Goal: Task Accomplishment & Management: Use online tool/utility

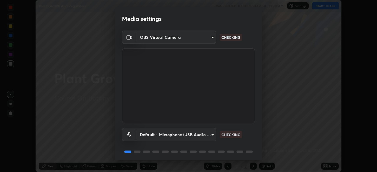
scroll to position [21, 0]
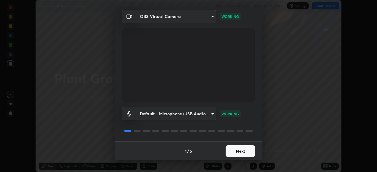
click at [237, 150] on button "Next" at bounding box center [240, 152] width 29 height 12
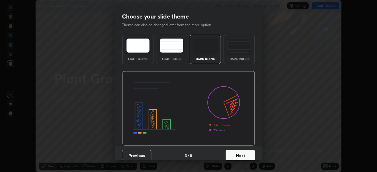
click at [237, 151] on button "Next" at bounding box center [240, 156] width 29 height 12
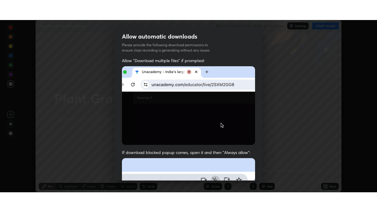
scroll to position [141, 0]
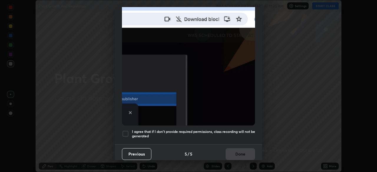
click at [127, 131] on div at bounding box center [125, 134] width 7 height 7
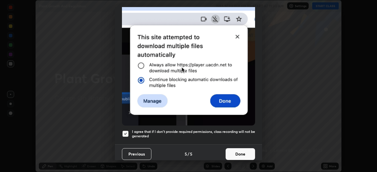
click at [235, 151] on button "Done" at bounding box center [240, 155] width 29 height 12
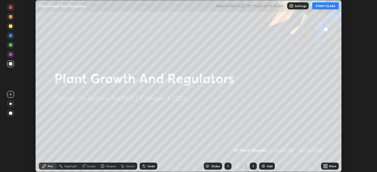
click at [325, 6] on button "START CLASS" at bounding box center [325, 5] width 27 height 7
click at [326, 167] on icon at bounding box center [326, 167] width 1 height 1
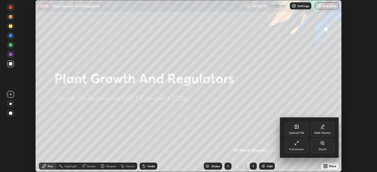
click at [297, 148] on div "Full screen" at bounding box center [296, 149] width 15 height 3
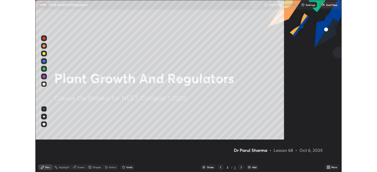
scroll to position [212, 377]
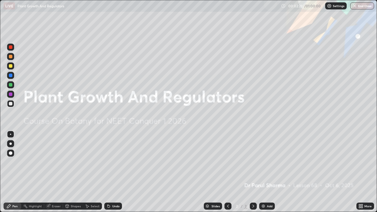
click at [360, 172] on icon at bounding box center [359, 204] width 1 height 1
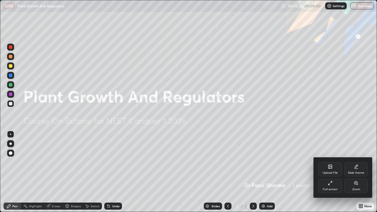
click at [330, 168] on icon at bounding box center [331, 167] width 4 height 4
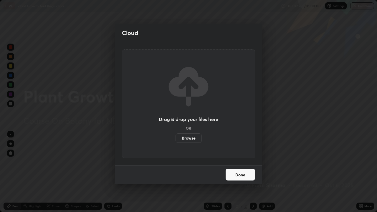
click at [187, 138] on label "Browse" at bounding box center [189, 137] width 26 height 9
click at [176, 138] on input "Browse" at bounding box center [176, 137] width 0 height 9
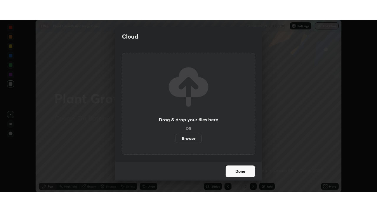
scroll to position [29294, 29089]
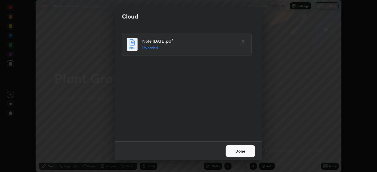
click at [243, 152] on button "Done" at bounding box center [240, 152] width 29 height 12
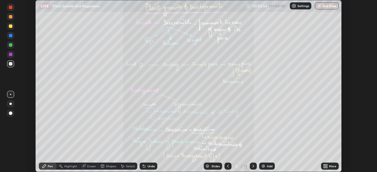
click at [326, 165] on icon at bounding box center [326, 165] width 1 height 1
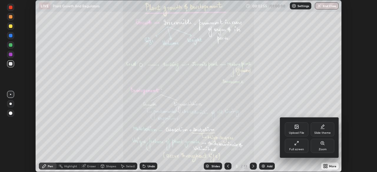
click at [297, 149] on div "Full screen" at bounding box center [296, 149] width 15 height 3
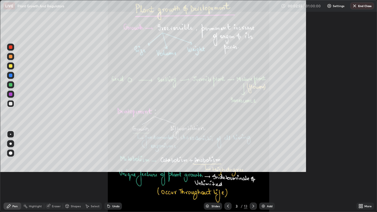
scroll to position [212, 377]
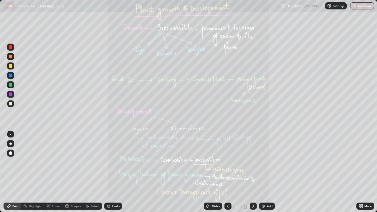
click at [359, 172] on icon at bounding box center [359, 204] width 1 height 1
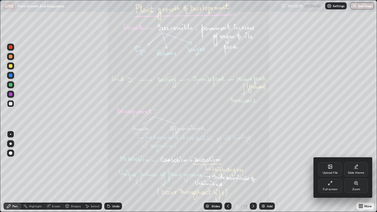
click at [356, 172] on div "Zoom" at bounding box center [356, 186] width 24 height 14
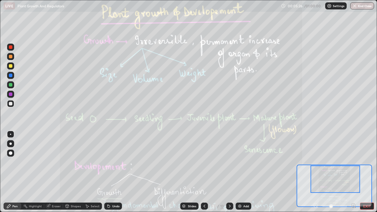
click at [265, 172] on div "Slides 3 / 13 Add" at bounding box center [215, 206] width 187 height 12
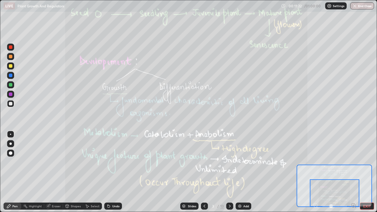
click at [230, 172] on icon at bounding box center [229, 206] width 5 height 5
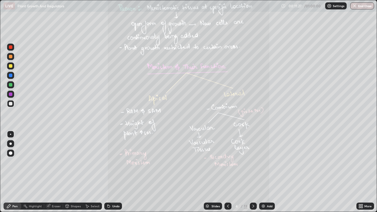
click at [361, 172] on icon at bounding box center [361, 207] width 1 height 1
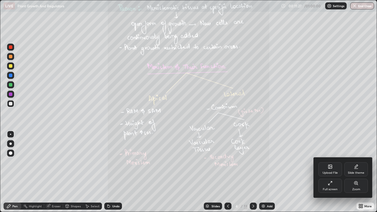
click at [356, 172] on icon at bounding box center [356, 183] width 5 height 5
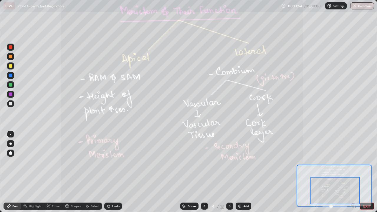
click at [228, 172] on icon at bounding box center [229, 206] width 5 height 5
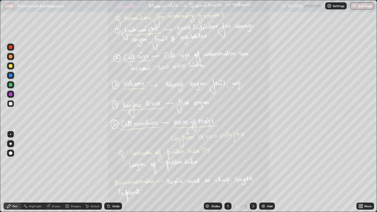
click at [360, 172] on icon at bounding box center [359, 207] width 1 height 1
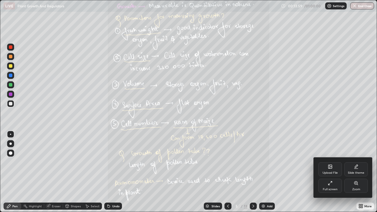
click at [357, 172] on div "Zoom" at bounding box center [356, 186] width 24 height 14
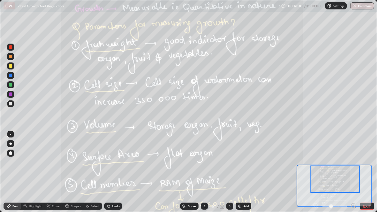
click at [345, 172] on div at bounding box center [336, 179] width 50 height 27
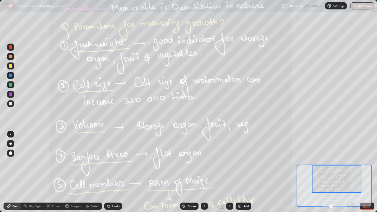
click at [336, 172] on div at bounding box center [337, 179] width 50 height 27
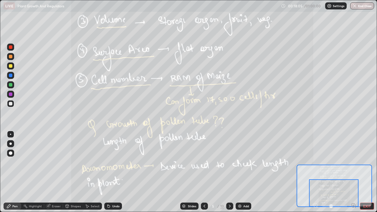
click at [229, 172] on icon at bounding box center [229, 206] width 5 height 5
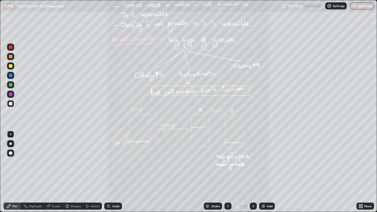
click at [361, 172] on icon at bounding box center [361, 206] width 5 height 5
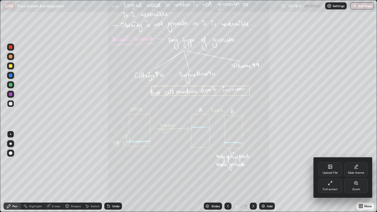
click at [356, 172] on div "Zoom" at bounding box center [356, 186] width 24 height 14
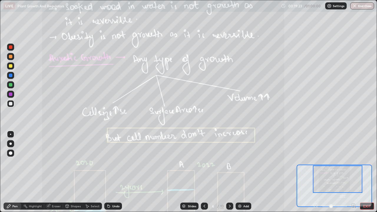
click at [204, 172] on icon at bounding box center [204, 206] width 5 height 5
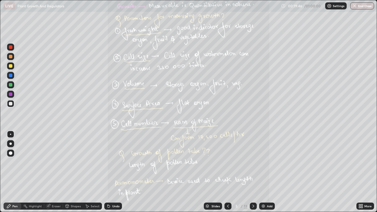
click at [227, 172] on icon at bounding box center [228, 206] width 5 height 5
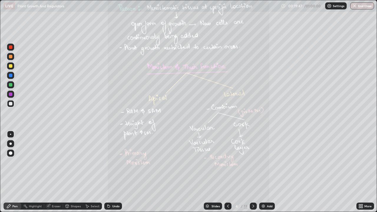
click at [253, 172] on icon at bounding box center [253, 206] width 5 height 5
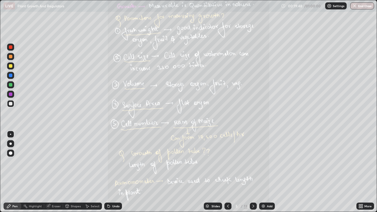
click at [253, 172] on icon at bounding box center [253, 206] width 5 height 5
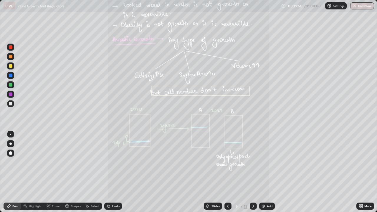
click at [362, 172] on icon at bounding box center [361, 207] width 1 height 1
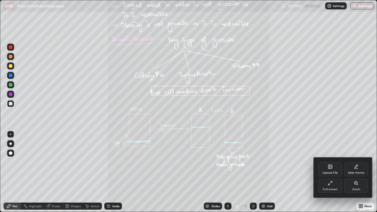
click at [354, 172] on icon at bounding box center [356, 183] width 5 height 5
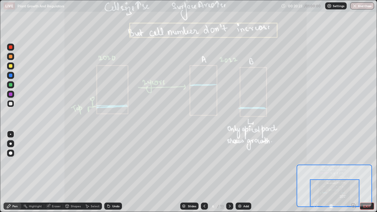
click at [229, 172] on icon at bounding box center [229, 206] width 5 height 5
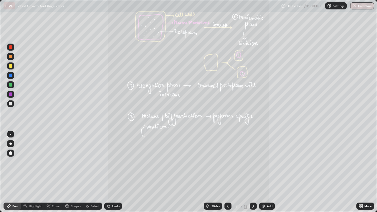
click at [227, 172] on icon at bounding box center [228, 206] width 5 height 5
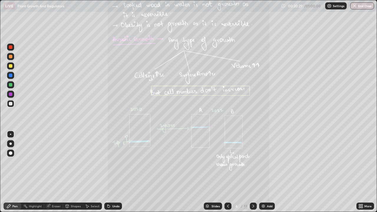
click at [362, 172] on icon at bounding box center [361, 207] width 1 height 1
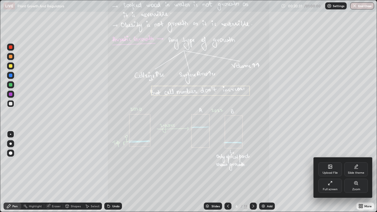
click at [358, 172] on icon at bounding box center [357, 184] width 1 height 1
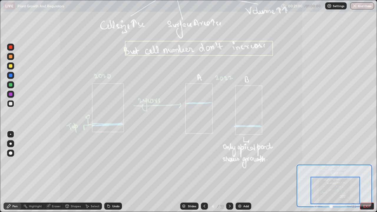
click at [229, 172] on icon at bounding box center [230, 206] width 2 height 3
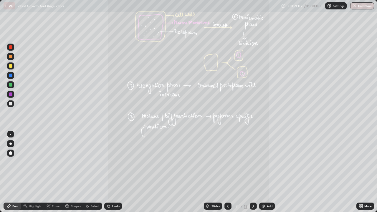
click at [360, 172] on icon at bounding box center [359, 207] width 1 height 1
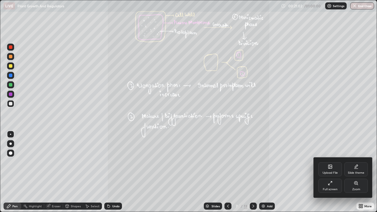
click at [356, 172] on icon at bounding box center [356, 182] width 0 height 1
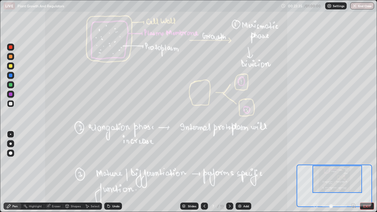
click at [229, 172] on icon at bounding box center [229, 206] width 5 height 5
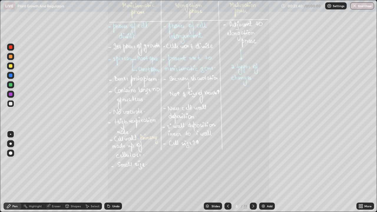
click at [360, 172] on icon at bounding box center [361, 206] width 5 height 5
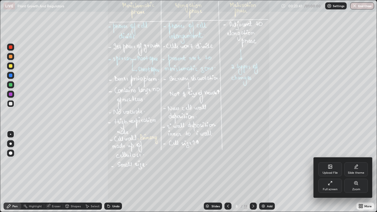
click at [357, 172] on div "Zoom" at bounding box center [356, 186] width 24 height 14
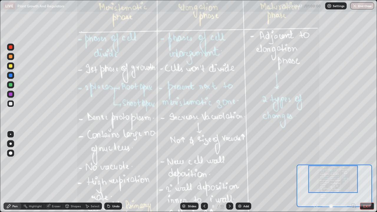
click at [229, 172] on icon at bounding box center [229, 206] width 5 height 5
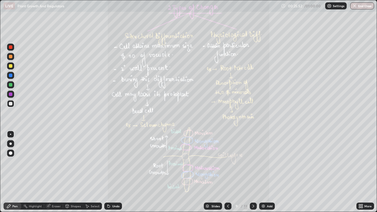
click at [359, 172] on icon at bounding box center [361, 206] width 5 height 5
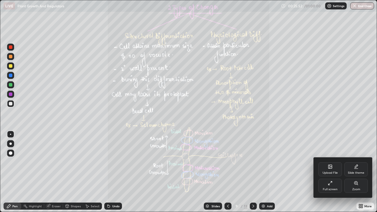
click at [359, 172] on div "Zoom" at bounding box center [356, 186] width 24 height 14
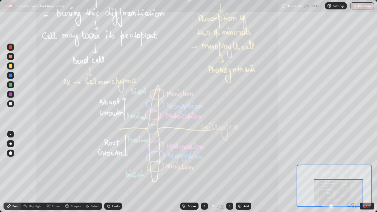
click at [230, 172] on icon at bounding box center [229, 206] width 5 height 5
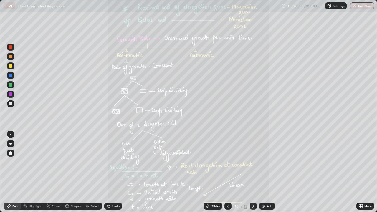
click at [228, 172] on icon at bounding box center [228, 206] width 5 height 5
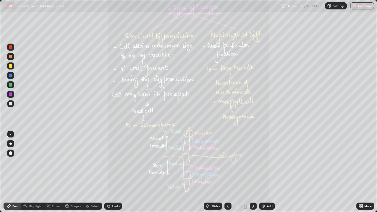
click at [251, 172] on icon at bounding box center [253, 206] width 5 height 5
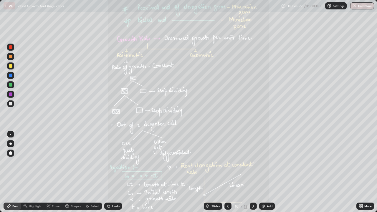
click at [228, 172] on icon at bounding box center [228, 206] width 2 height 3
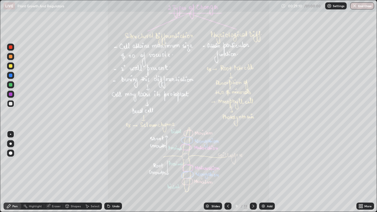
click at [250, 172] on div at bounding box center [253, 206] width 7 height 7
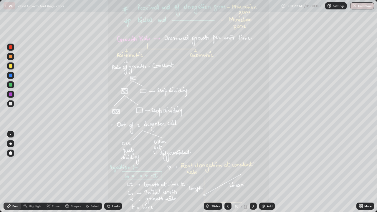
click at [228, 172] on icon at bounding box center [228, 206] width 5 height 5
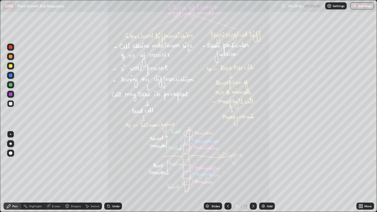
click at [252, 172] on div at bounding box center [253, 206] width 7 height 12
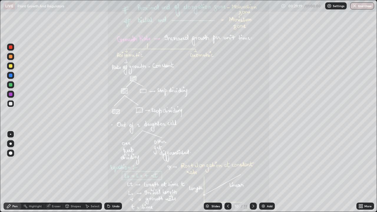
click at [227, 172] on icon at bounding box center [228, 206] width 5 height 5
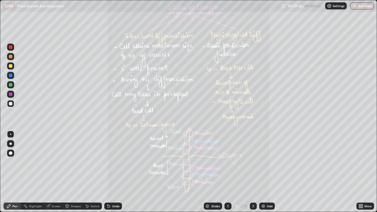
click at [361, 172] on icon at bounding box center [359, 207] width 1 height 1
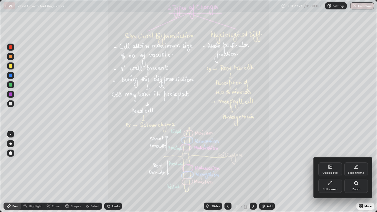
click at [357, 172] on div "Zoom" at bounding box center [356, 189] width 8 height 3
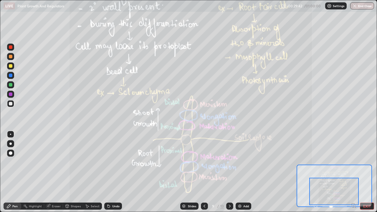
click at [227, 172] on div at bounding box center [229, 206] width 7 height 7
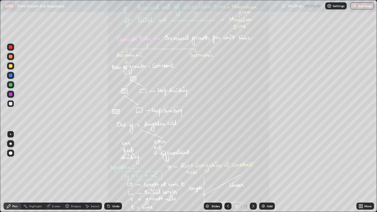
click at [363, 172] on div "More" at bounding box center [366, 206] width 18 height 7
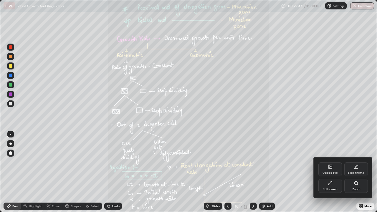
click at [361, 172] on div at bounding box center [188, 106] width 377 height 212
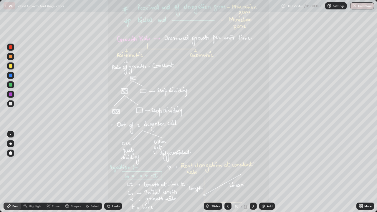
click at [362, 172] on icon at bounding box center [361, 204] width 1 height 1
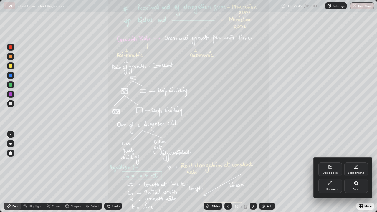
click at [356, 172] on icon at bounding box center [356, 183] width 5 height 5
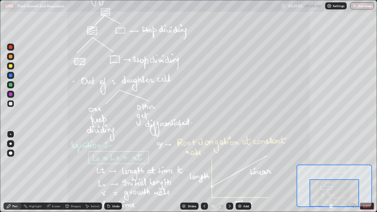
click at [239, 172] on img at bounding box center [240, 206] width 5 height 5
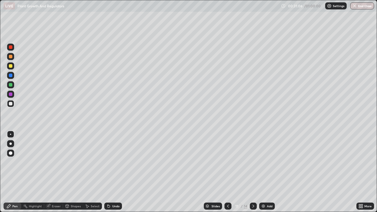
click at [227, 172] on icon at bounding box center [228, 206] width 5 height 5
click at [253, 172] on icon at bounding box center [253, 206] width 5 height 5
click at [227, 172] on icon at bounding box center [228, 206] width 5 height 5
click at [253, 172] on icon at bounding box center [254, 206] width 2 height 3
click at [253, 172] on icon at bounding box center [253, 206] width 5 height 5
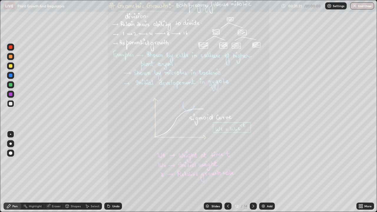
click at [215, 172] on div "Slides" at bounding box center [216, 206] width 8 height 3
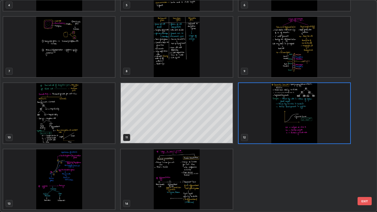
scroll to position [119, 0]
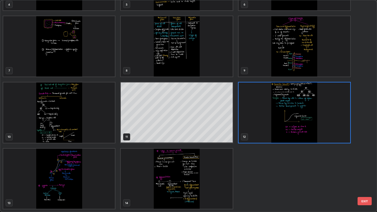
click at [289, 120] on img "grid" at bounding box center [295, 113] width 112 height 60
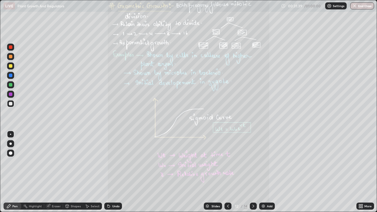
click at [289, 120] on img "grid" at bounding box center [295, 113] width 112 height 60
click at [360, 172] on icon at bounding box center [359, 204] width 1 height 1
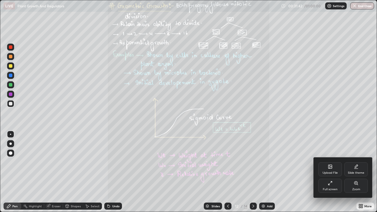
click at [354, 172] on div "Zoom" at bounding box center [356, 186] width 24 height 14
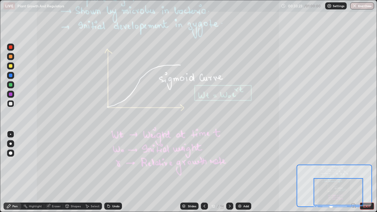
click at [230, 172] on icon at bounding box center [229, 206] width 5 height 5
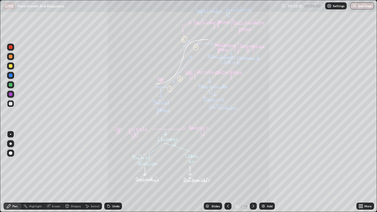
click at [227, 172] on icon at bounding box center [228, 206] width 5 height 5
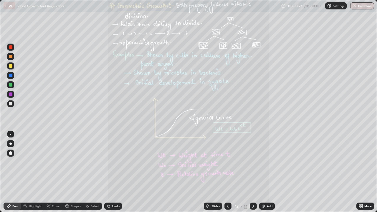
click at [228, 172] on icon at bounding box center [228, 206] width 5 height 5
click at [228, 172] on div at bounding box center [228, 206] width 7 height 7
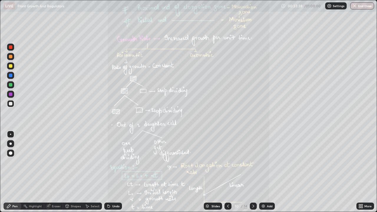
click at [253, 172] on icon at bounding box center [254, 206] width 2 height 3
click at [226, 172] on icon at bounding box center [228, 206] width 5 height 5
click at [253, 172] on icon at bounding box center [253, 206] width 5 height 5
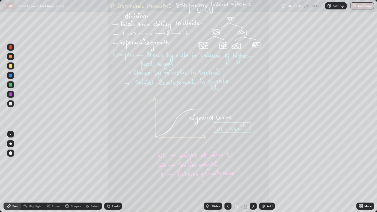
click at [253, 172] on icon at bounding box center [253, 206] width 5 height 5
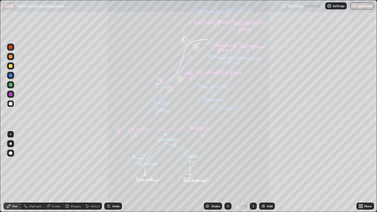
click at [360, 172] on icon at bounding box center [359, 207] width 1 height 1
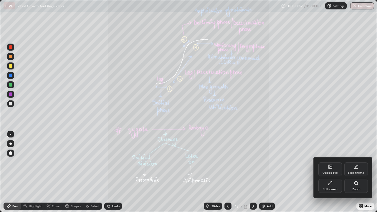
click at [356, 172] on div "Zoom" at bounding box center [356, 186] width 24 height 14
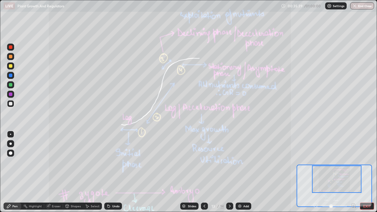
click at [186, 172] on div "Slides" at bounding box center [189, 206] width 18 height 7
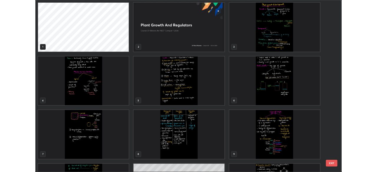
scroll to position [210, 374]
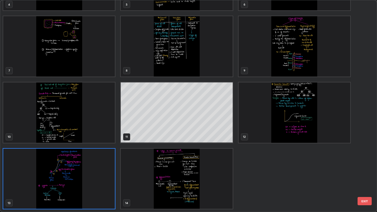
click at [363, 172] on button "EXIT" at bounding box center [365, 201] width 14 height 8
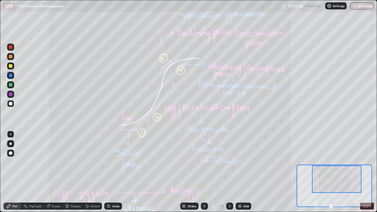
click at [365, 172] on button "EXIT" at bounding box center [367, 206] width 14 height 7
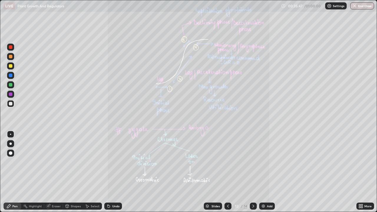
click at [360, 172] on icon at bounding box center [359, 204] width 1 height 1
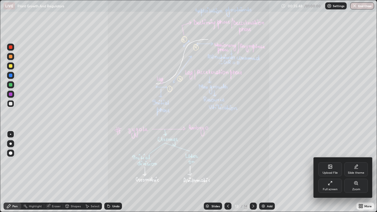
click at [331, 169] on icon at bounding box center [331, 167] width 4 height 4
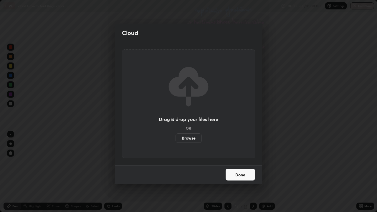
click at [187, 136] on label "Browse" at bounding box center [189, 137] width 26 height 9
click at [176, 136] on input "Browse" at bounding box center [176, 137] width 0 height 9
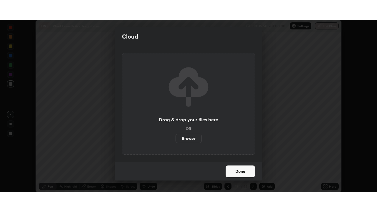
scroll to position [29294, 29089]
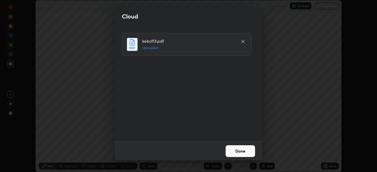
click at [237, 151] on button "Done" at bounding box center [240, 152] width 29 height 12
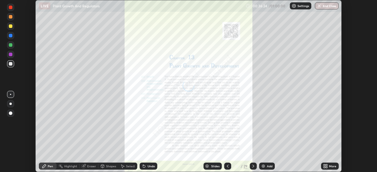
click at [326, 165] on icon at bounding box center [326, 165] width 1 height 1
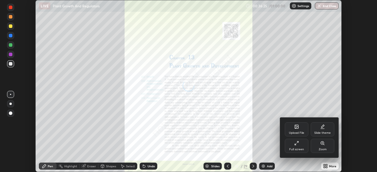
click at [298, 145] on icon at bounding box center [296, 143] width 5 height 5
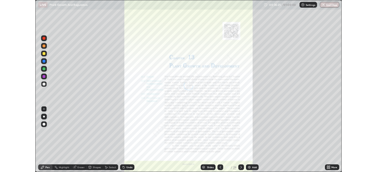
scroll to position [212, 377]
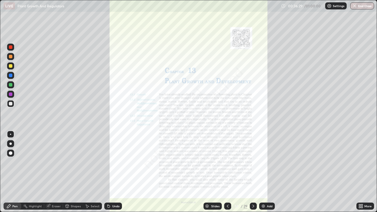
click at [362, 172] on icon at bounding box center [361, 204] width 1 height 1
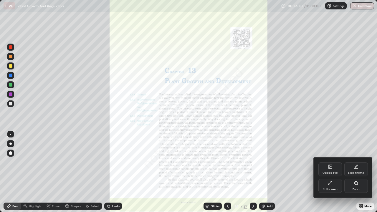
click at [359, 172] on div "Zoom" at bounding box center [356, 186] width 24 height 14
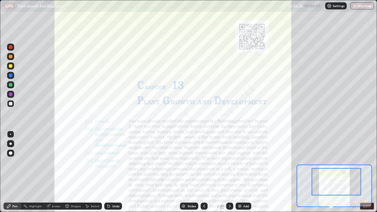
click at [10, 67] on div at bounding box center [11, 66] width 4 height 4
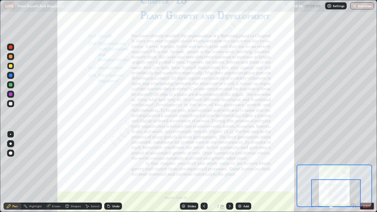
click at [229, 172] on icon at bounding box center [229, 206] width 5 height 5
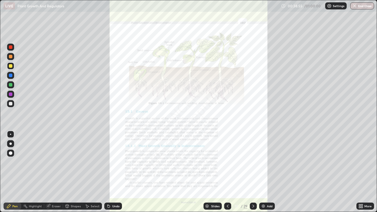
click at [361, 172] on icon at bounding box center [361, 204] width 1 height 1
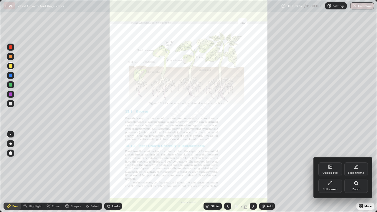
click at [357, 172] on div "Zoom" at bounding box center [356, 186] width 24 height 14
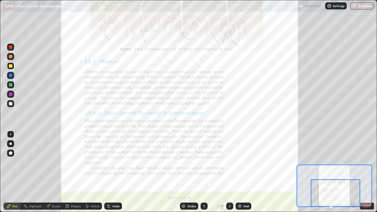
click at [230, 172] on icon at bounding box center [229, 206] width 5 height 5
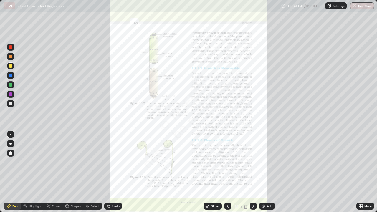
click at [362, 172] on icon at bounding box center [361, 204] width 1 height 1
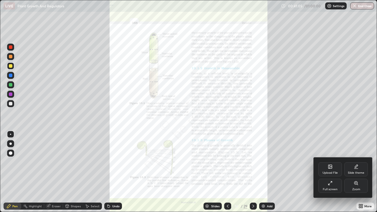
click at [355, 172] on div "Zoom" at bounding box center [356, 186] width 24 height 14
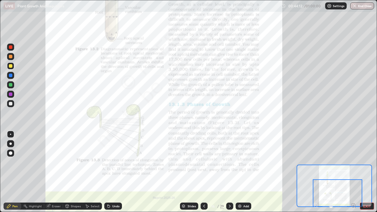
click at [229, 172] on icon at bounding box center [229, 206] width 5 height 5
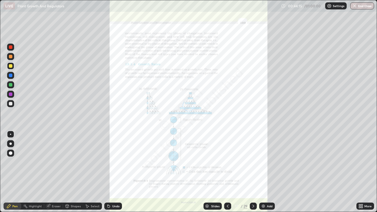
click at [359, 172] on icon at bounding box center [359, 207] width 1 height 1
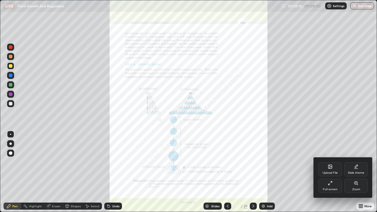
click at [356, 172] on icon at bounding box center [355, 183] width 3 height 3
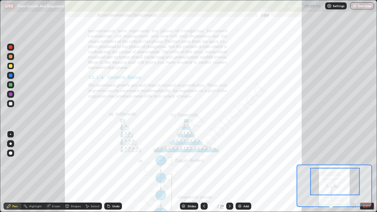
click at [204, 172] on icon at bounding box center [204, 206] width 5 height 5
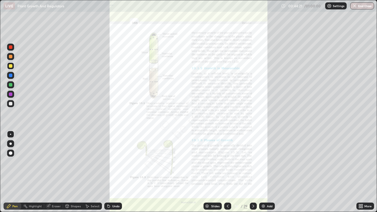
click at [251, 172] on icon at bounding box center [253, 206] width 5 height 5
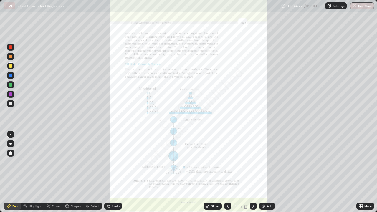
click at [362, 172] on icon at bounding box center [361, 204] width 1 height 1
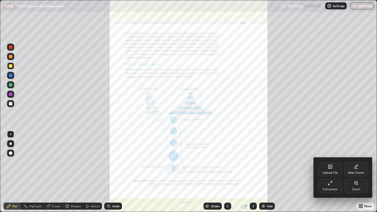
click at [358, 172] on div "Zoom" at bounding box center [356, 189] width 8 height 3
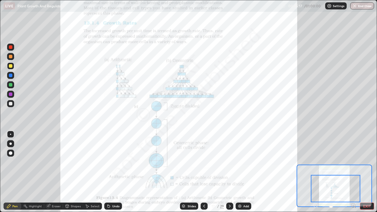
click at [341, 172] on div at bounding box center [336, 188] width 50 height 27
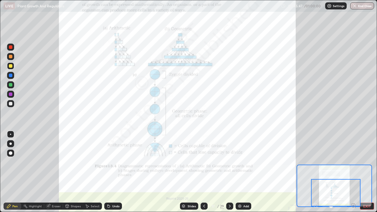
click at [230, 172] on icon at bounding box center [230, 206] width 2 height 3
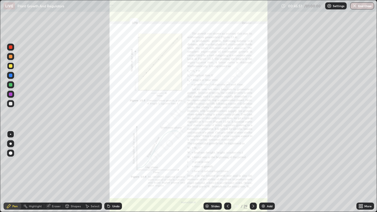
click at [362, 172] on icon at bounding box center [361, 207] width 1 height 1
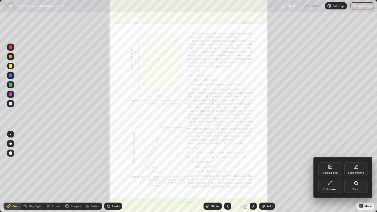
click at [356, 172] on div "Zoom" at bounding box center [356, 186] width 24 height 14
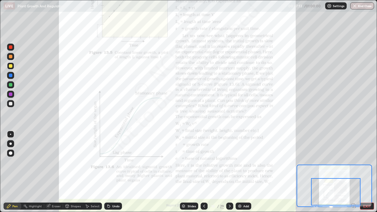
click at [227, 172] on icon at bounding box center [229, 206] width 5 height 5
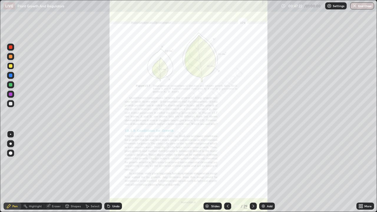
click at [224, 172] on div at bounding box center [227, 206] width 7 height 7
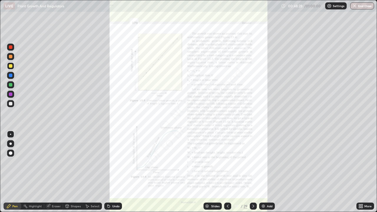
click at [363, 172] on icon at bounding box center [361, 207] width 1 height 1
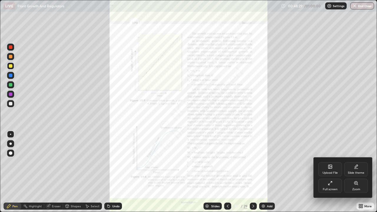
click at [328, 169] on div "Upload File" at bounding box center [331, 169] width 24 height 14
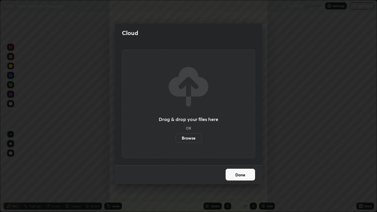
click at [189, 138] on label "Browse" at bounding box center [189, 137] width 26 height 9
click at [176, 138] on input "Browse" at bounding box center [176, 137] width 0 height 9
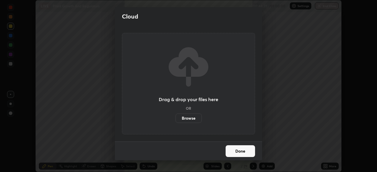
scroll to position [29294, 29089]
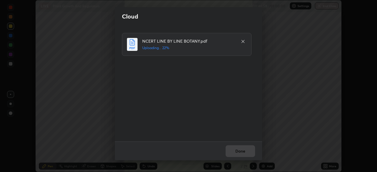
click at [243, 42] on icon at bounding box center [243, 41] width 3 height 3
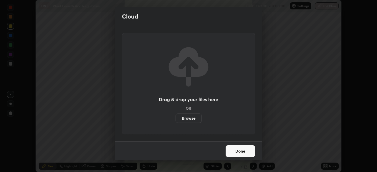
click at [186, 115] on label "Browse" at bounding box center [189, 118] width 26 height 9
click at [176, 115] on input "Browse" at bounding box center [176, 118] width 0 height 9
click at [345, 142] on div "Cloud Drag & drop your files here OR Browse Done" at bounding box center [188, 86] width 377 height 172
click at [240, 151] on button "Done" at bounding box center [240, 152] width 29 height 12
